Goal: Information Seeking & Learning: Understand process/instructions

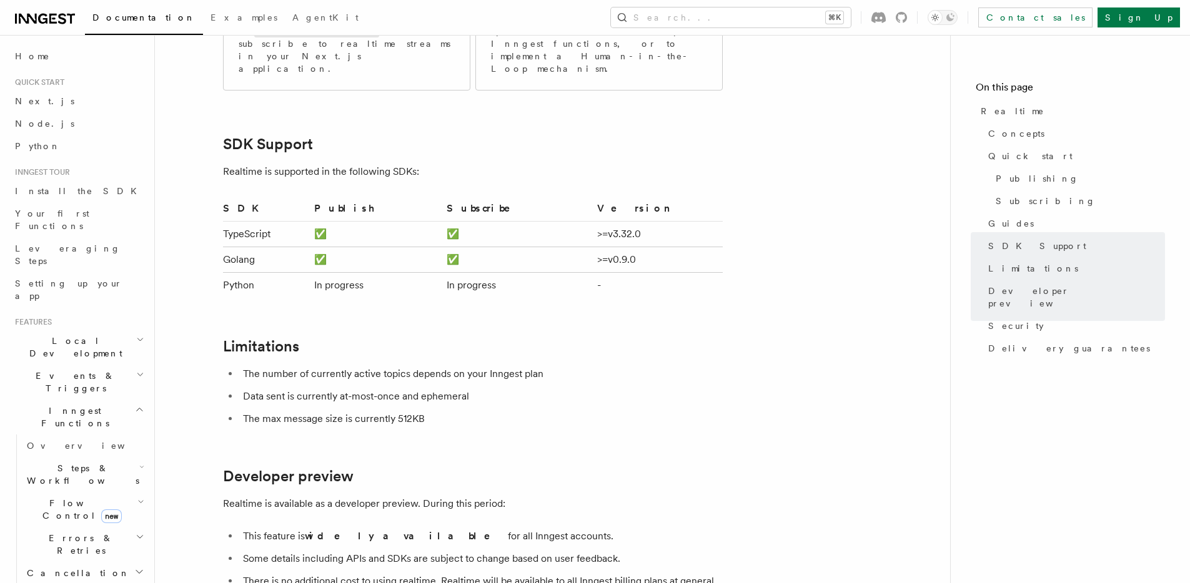
scroll to position [2944, 0]
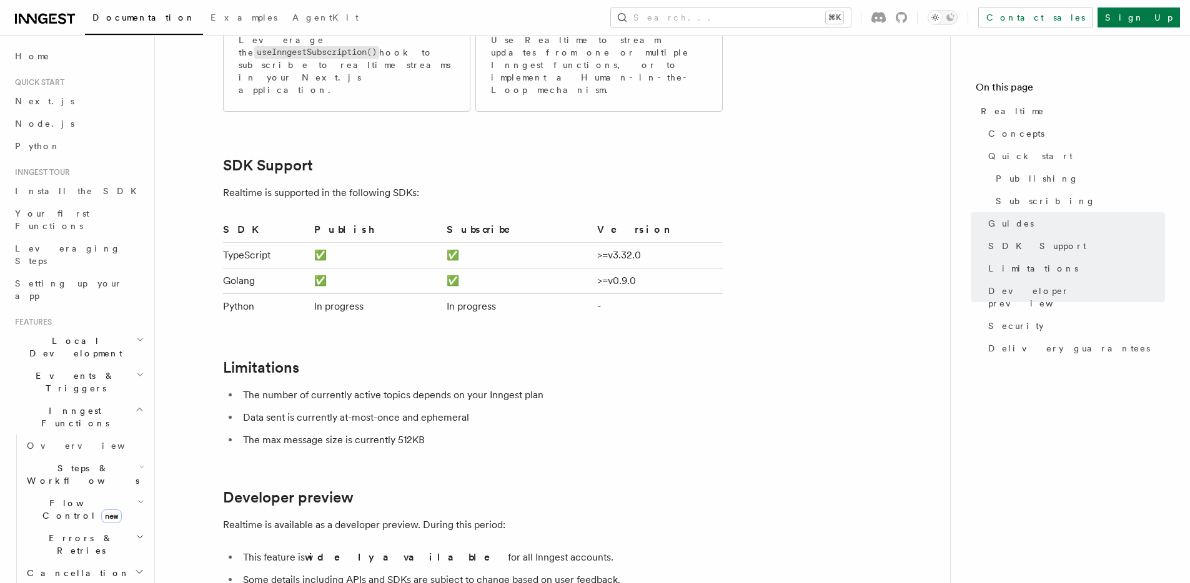
drag, startPoint x: 312, startPoint y: 344, endPoint x: 457, endPoint y: 365, distance: 146.4
click at [457, 387] on ul "The number of currently active topics depends on your Inngest plan Data sent is…" at bounding box center [473, 418] width 500 height 62
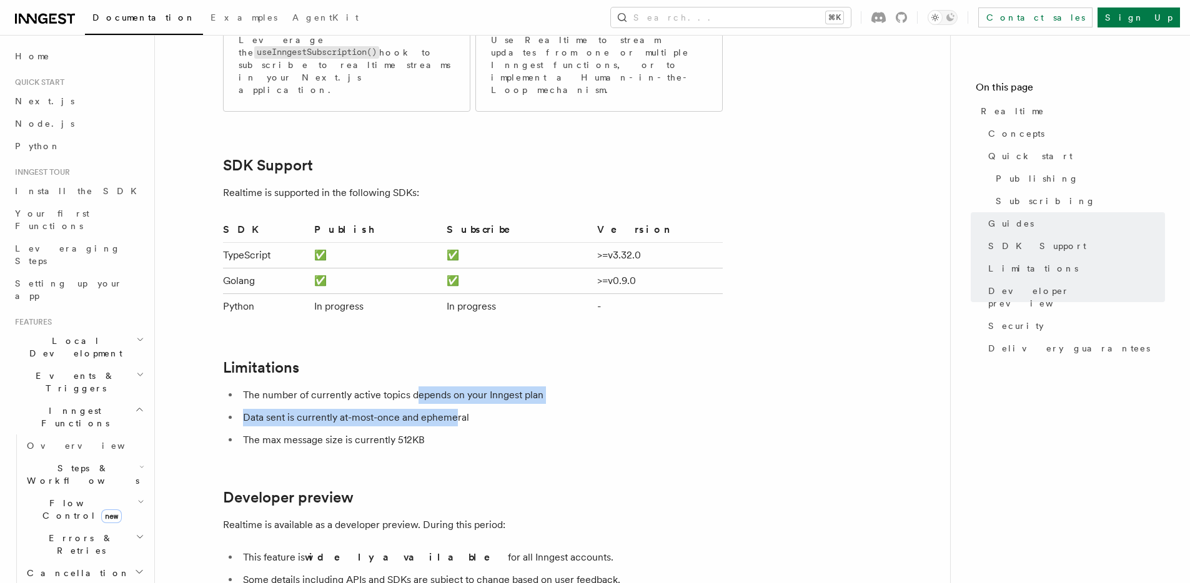
drag, startPoint x: 457, startPoint y: 365, endPoint x: 415, endPoint y: 337, distance: 51.3
click at [415, 387] on ul "The number of currently active topics depends on your Inngest plan Data sent is…" at bounding box center [473, 418] width 500 height 62
click at [415, 387] on li "The number of currently active topics depends on your Inngest plan" at bounding box center [480, 395] width 483 height 17
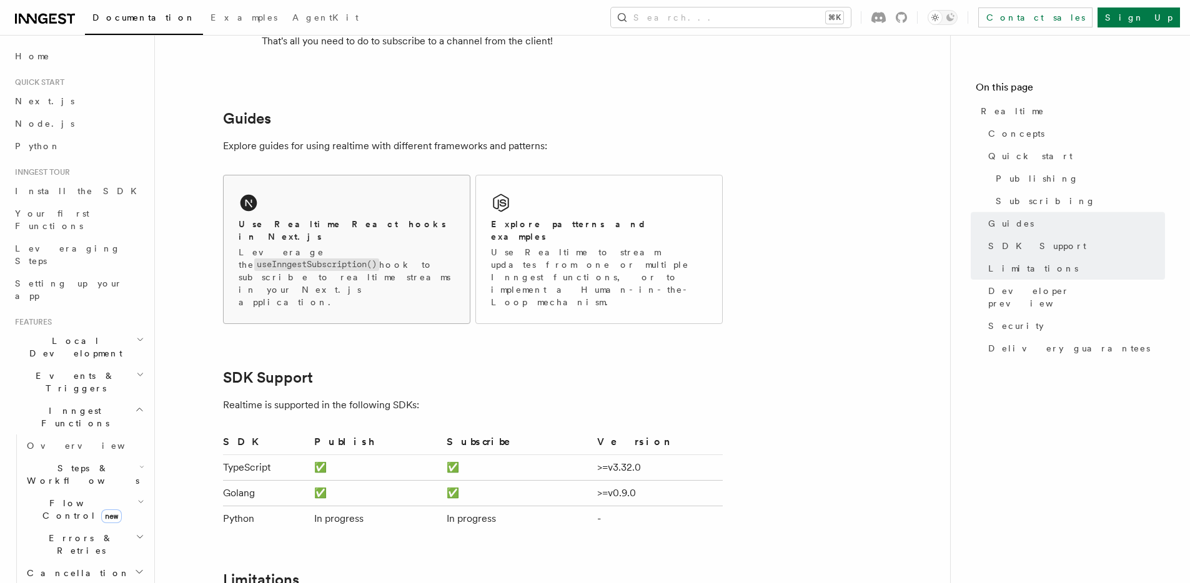
scroll to position [2628, 0]
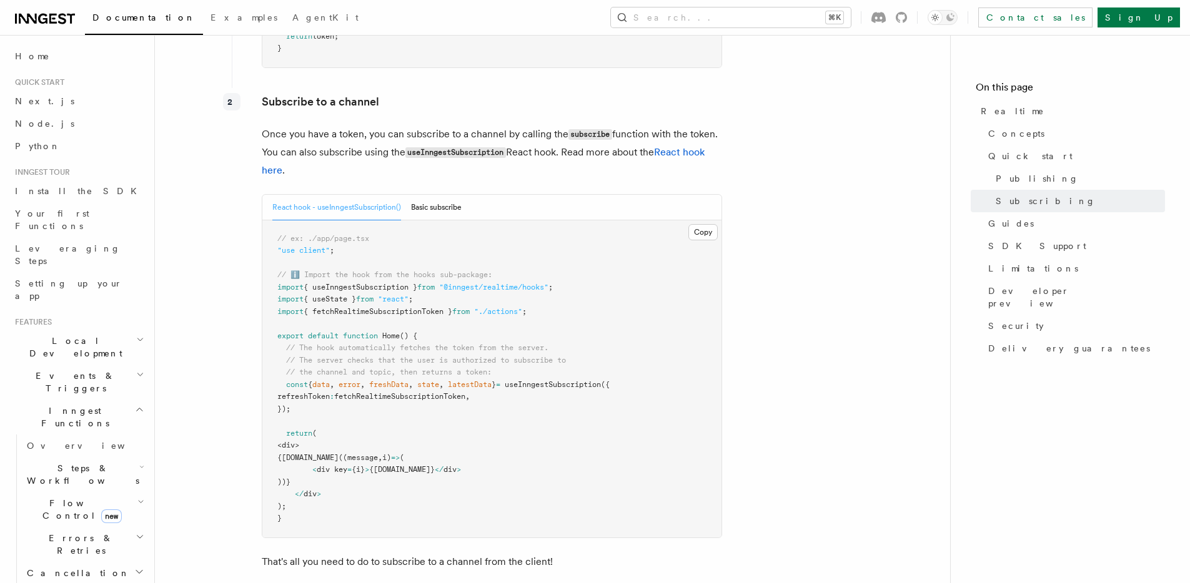
scroll to position [2209, 0]
click at [446, 196] on button "Basic subscribe" at bounding box center [436, 209] width 51 height 26
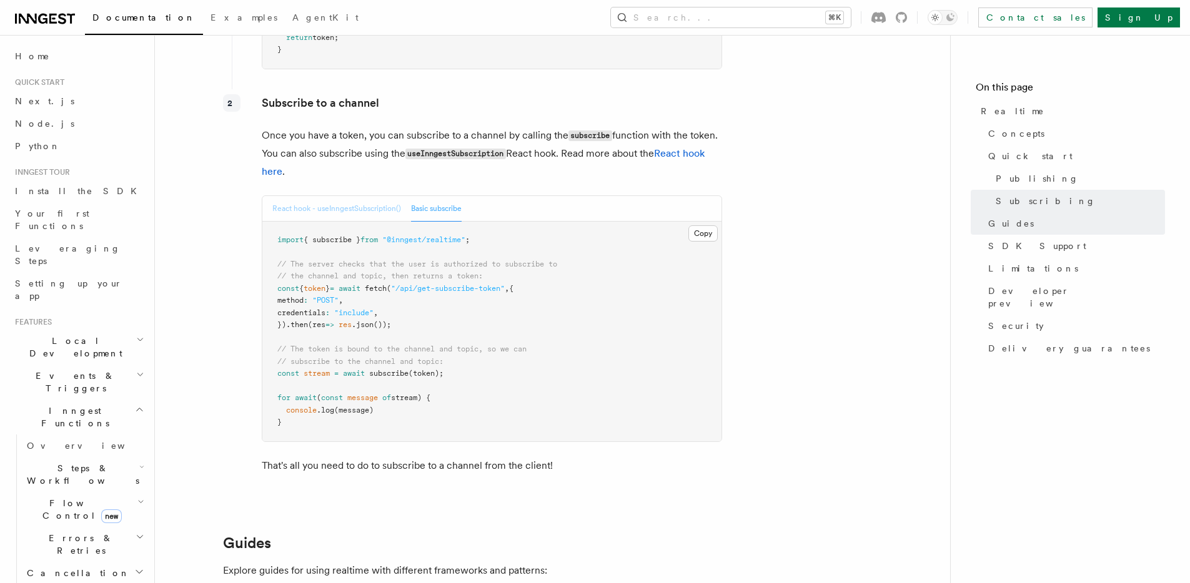
click at [373, 197] on button "React hook - useInngestSubscription()" at bounding box center [336, 209] width 129 height 26
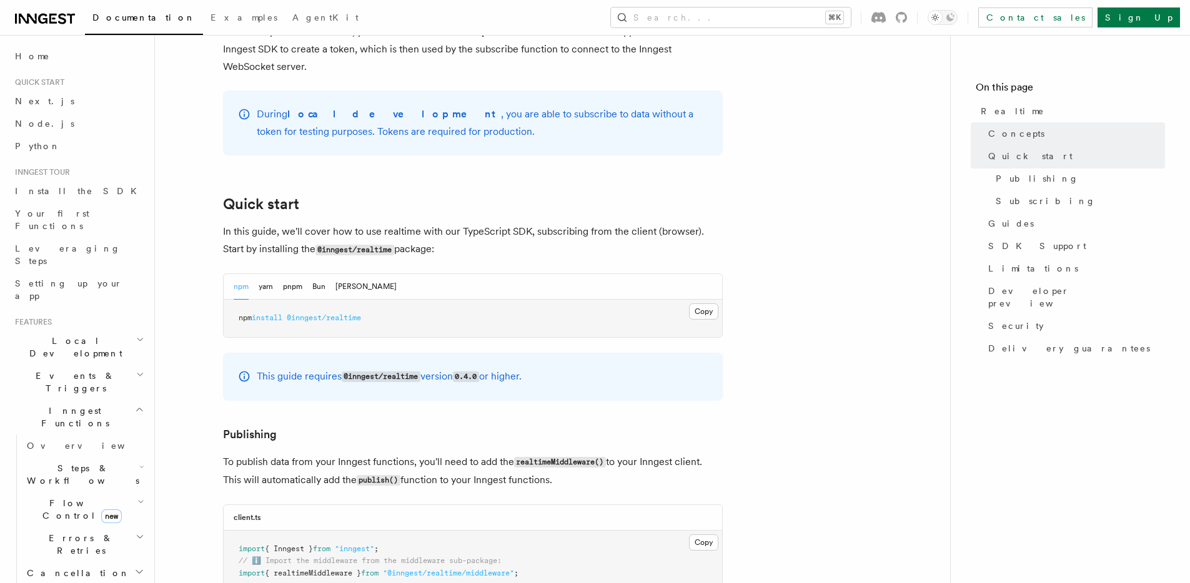
scroll to position [727, 0]
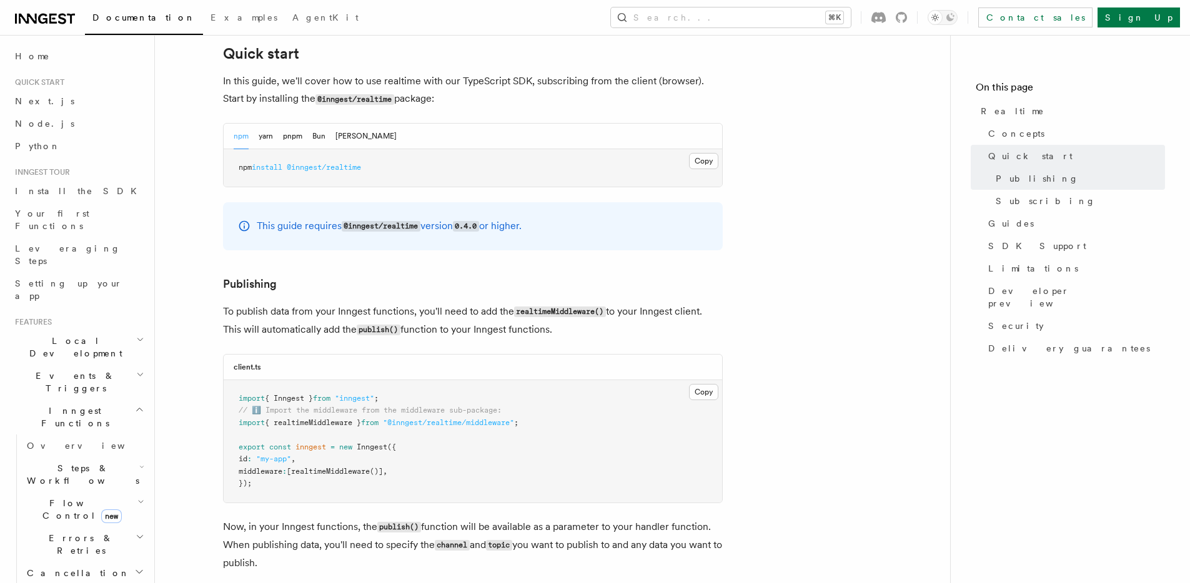
click at [362, 124] on div "npm yarn pnpm Bun [PERSON_NAME]" at bounding box center [473, 137] width 498 height 26
click at [323, 124] on button "Bun" at bounding box center [318, 137] width 13 height 26
click at [345, 124] on button "[PERSON_NAME]" at bounding box center [365, 137] width 61 height 26
click at [320, 124] on button "Bun" at bounding box center [318, 137] width 13 height 26
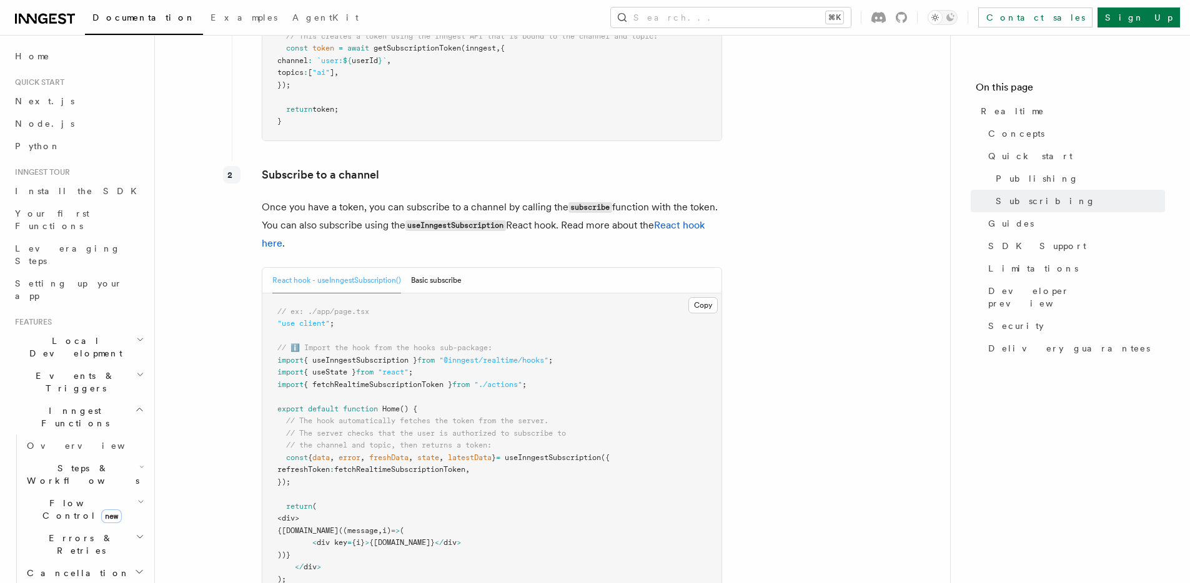
scroll to position [2144, 0]
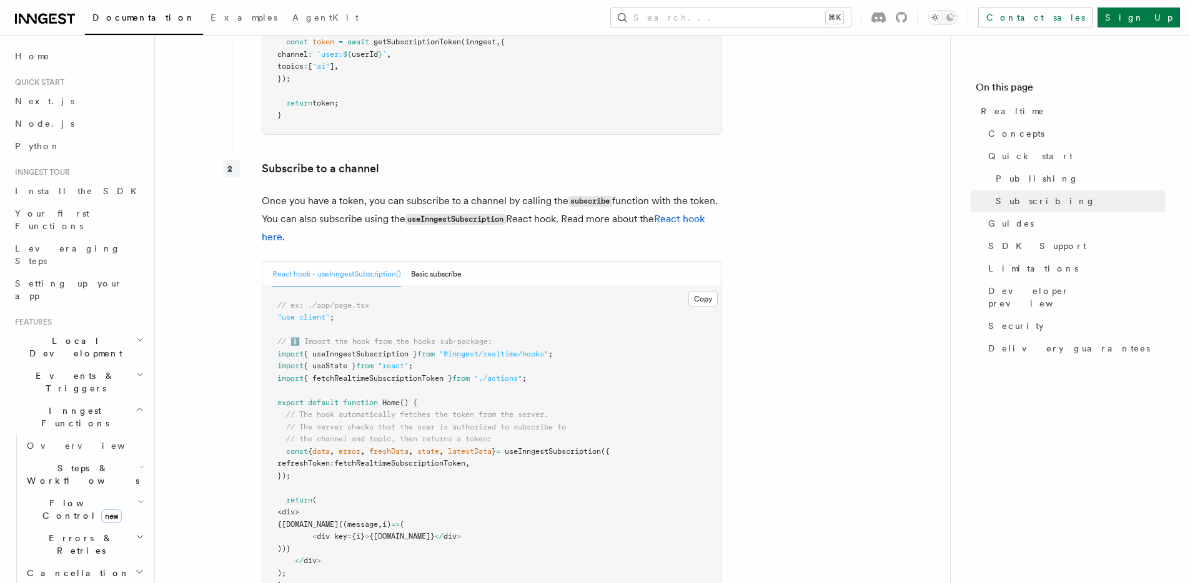
drag, startPoint x: 341, startPoint y: 249, endPoint x: 318, endPoint y: 217, distance: 38.5
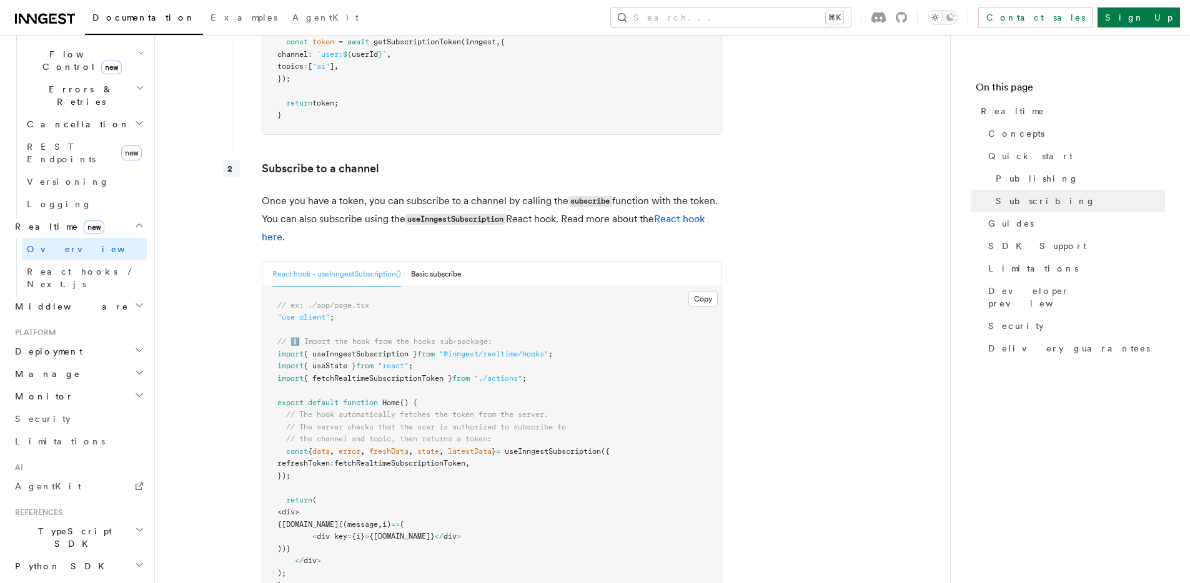
scroll to position [486, 0]
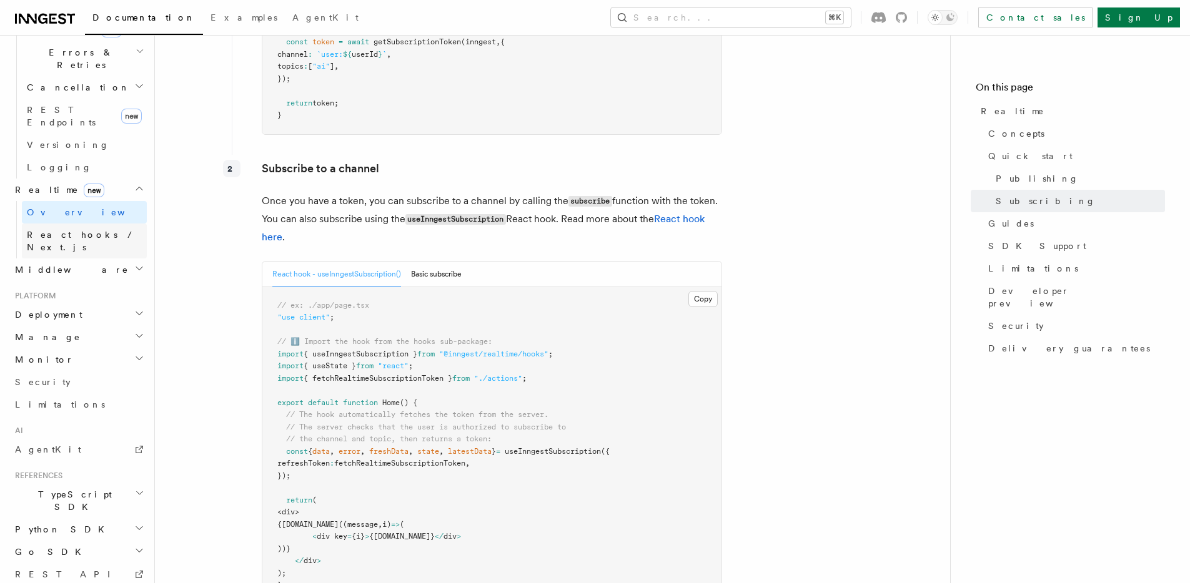
click at [94, 230] on span "React hooks / Next.js" at bounding box center [82, 241] width 111 height 22
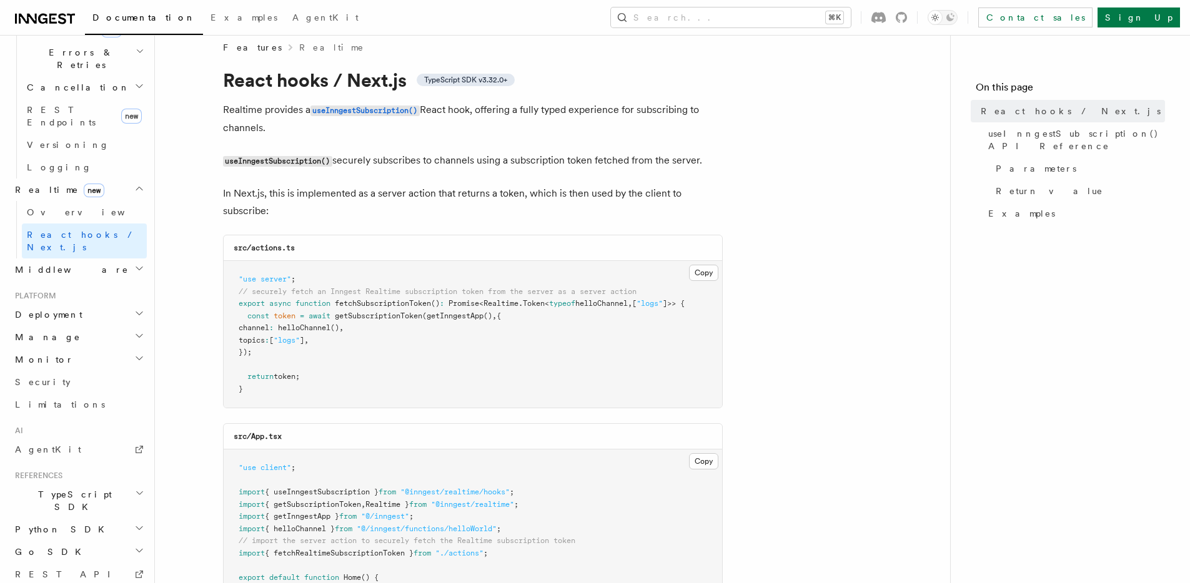
scroll to position [17, 0]
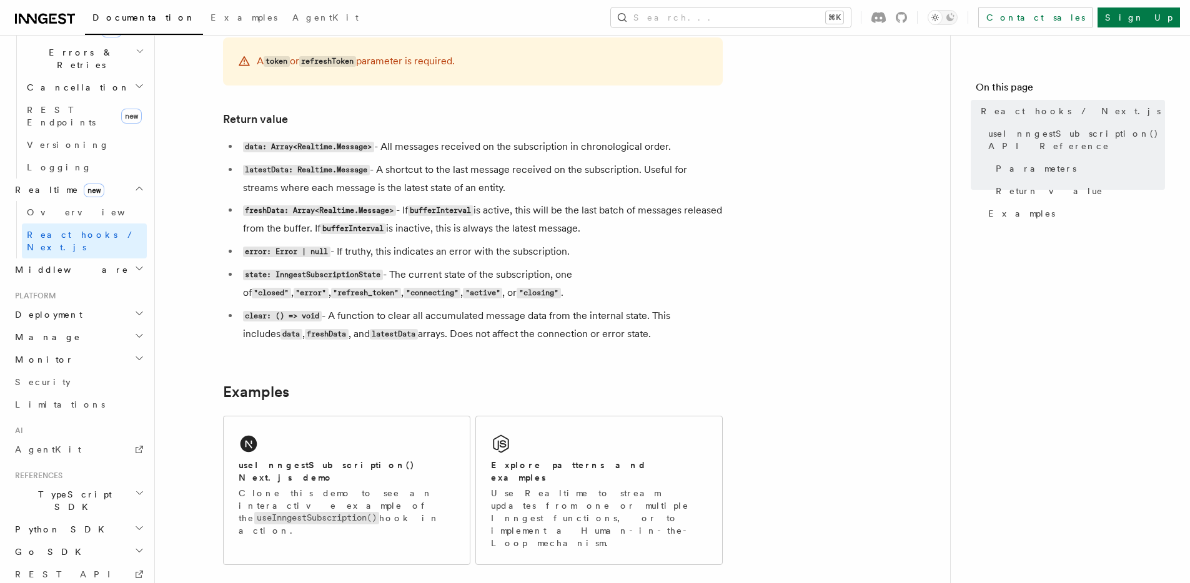
scroll to position [1000, 0]
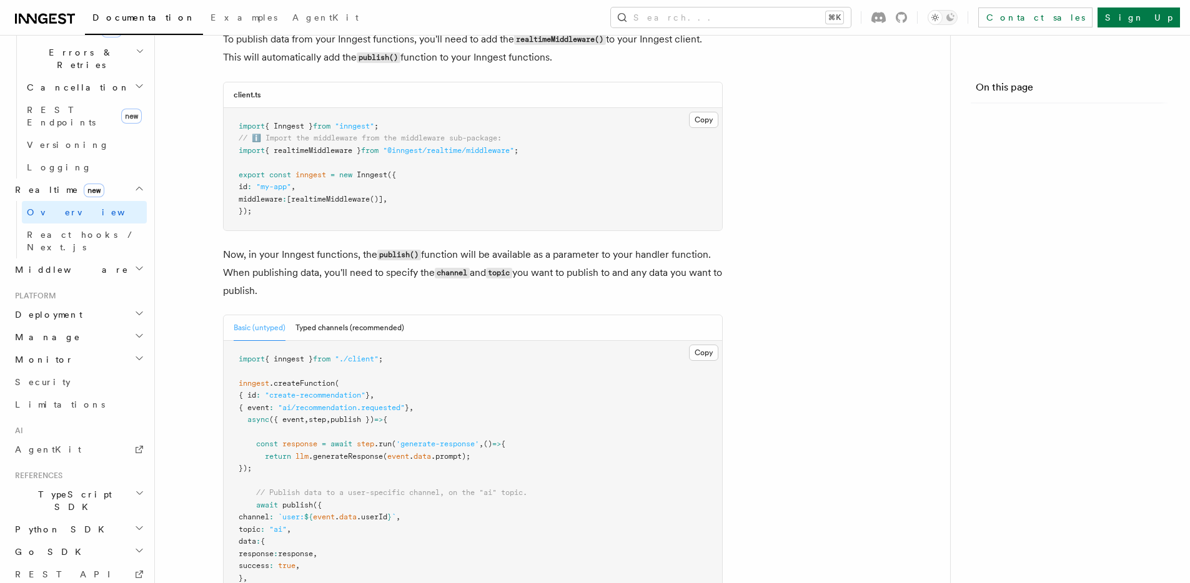
scroll to position [2144, 0]
